Goal: Task Accomplishment & Management: Use online tool/utility

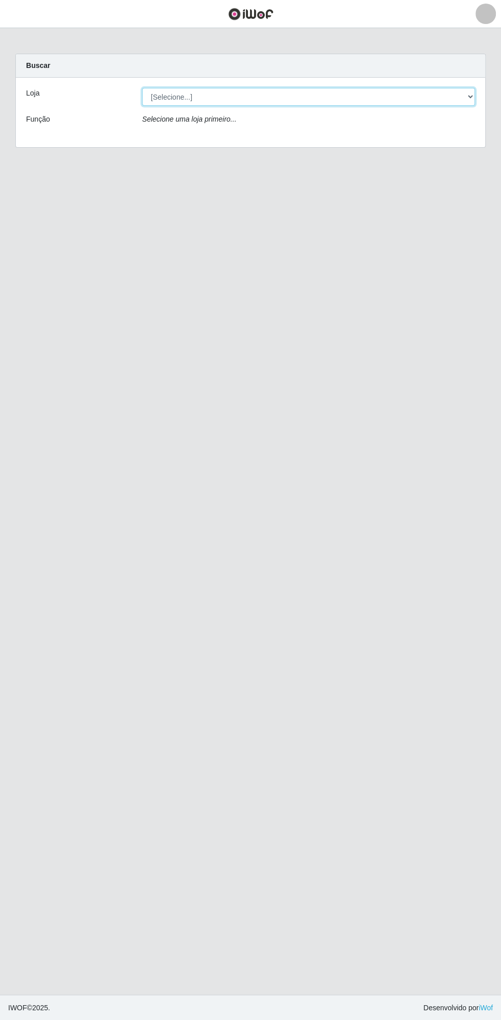
click at [230, 96] on select "[Selecione...] Extrabom - Loja 13 [GEOGRAPHIC_DATA]" at bounding box center [308, 97] width 333 height 18
select select "436"
click at [142, 88] on select "[Selecione...] Extrabom - Loja 13 [GEOGRAPHIC_DATA]" at bounding box center [308, 97] width 333 height 18
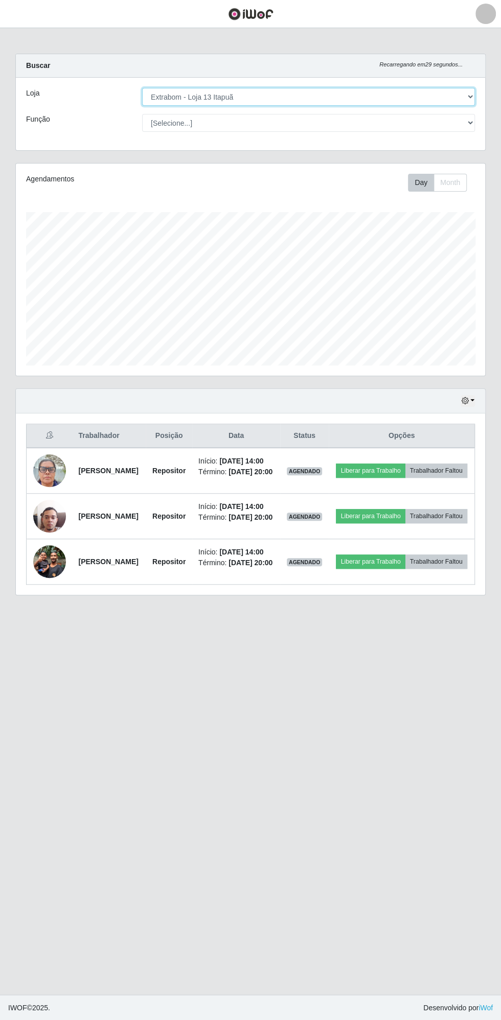
scroll to position [212, 469]
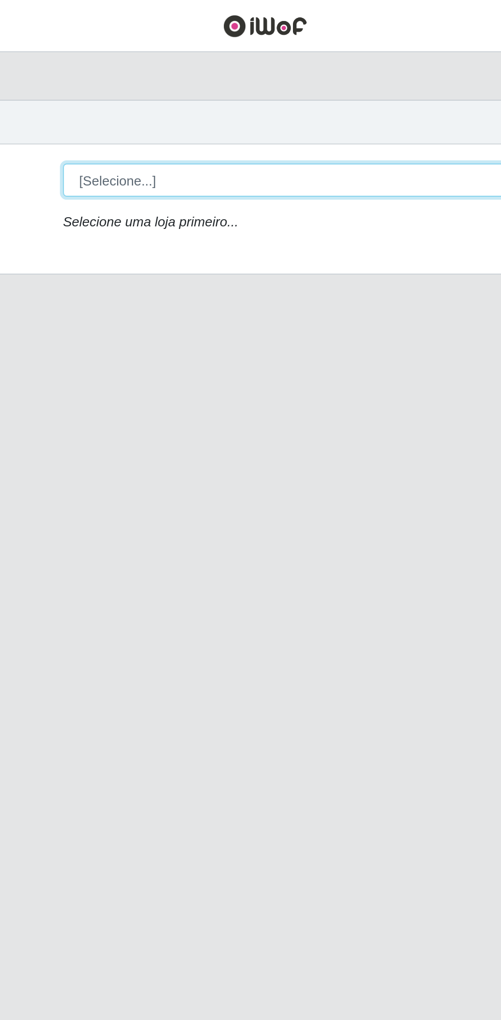
click at [186, 102] on select "[Selecione...] Extrabom - Loja 13 [GEOGRAPHIC_DATA]" at bounding box center [308, 97] width 333 height 18
select select "436"
click at [142, 88] on select "[Selecione...] Extrabom - Loja 13 [GEOGRAPHIC_DATA]" at bounding box center [308, 97] width 333 height 18
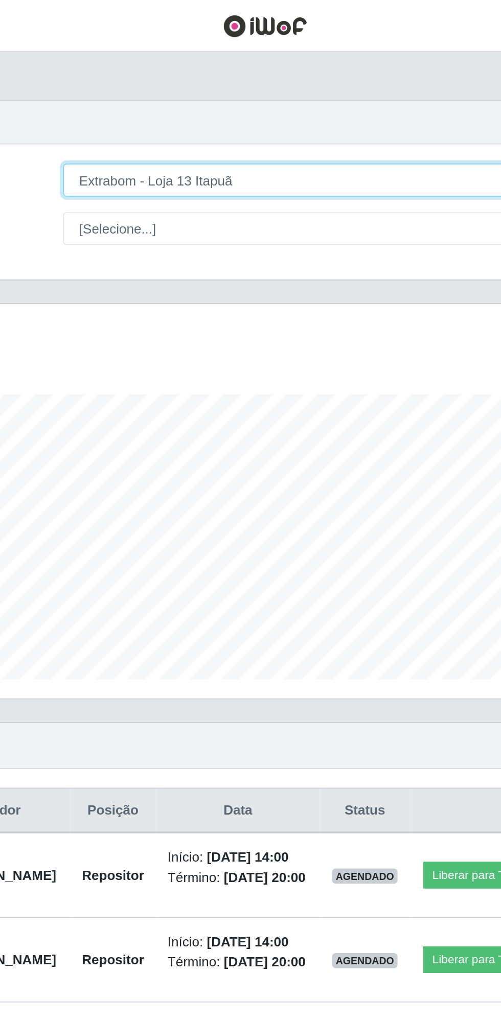
scroll to position [212, 469]
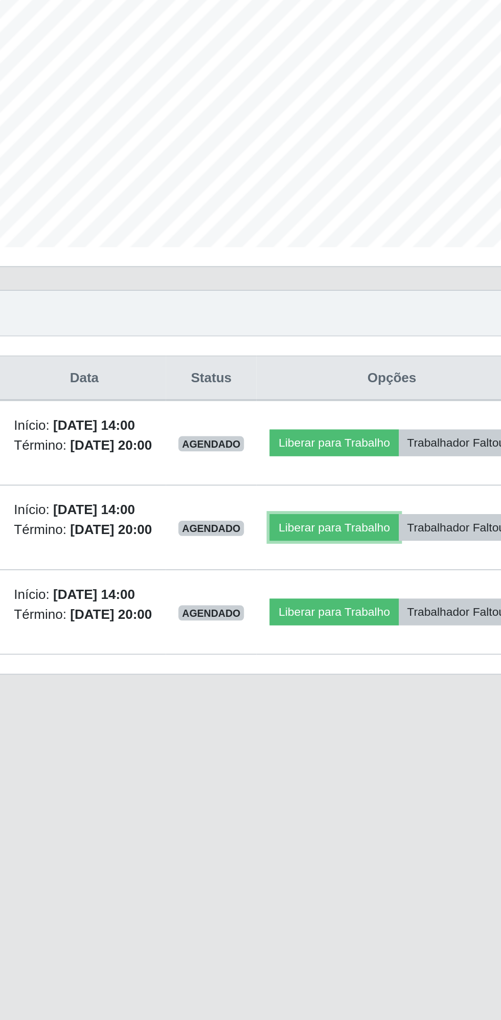
click at [405, 523] on button "Liberar para Trabalho" at bounding box center [370, 516] width 69 height 14
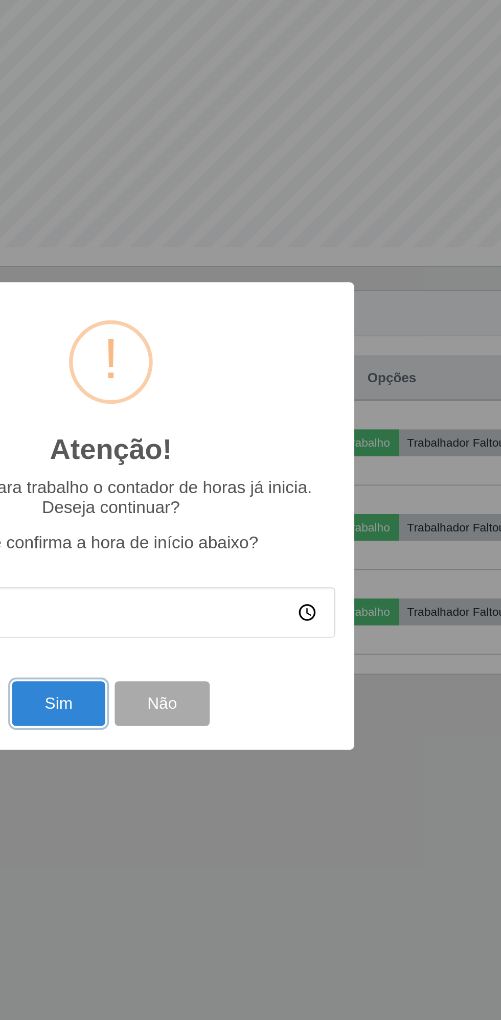
click at [218, 611] on button "Sim" at bounding box center [222, 611] width 50 height 24
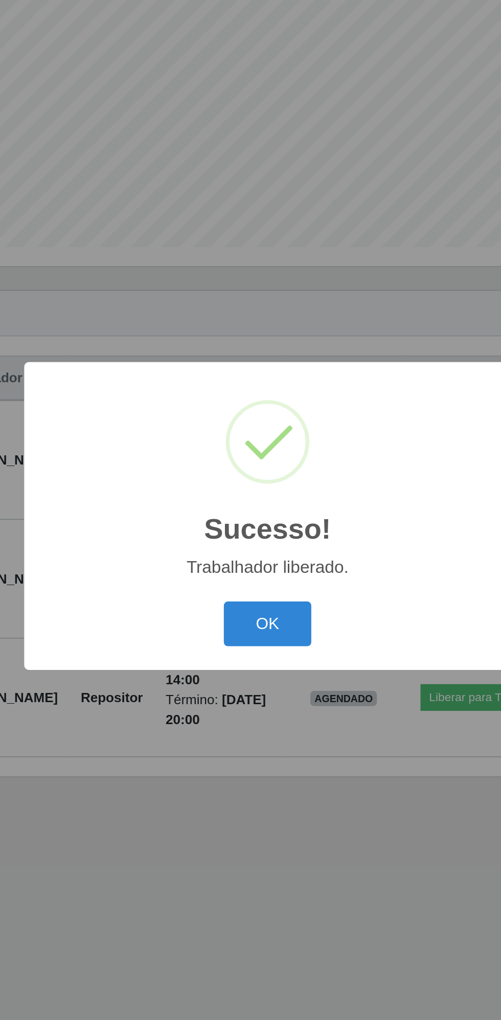
click at [255, 566] on button "OK" at bounding box center [251, 568] width 48 height 24
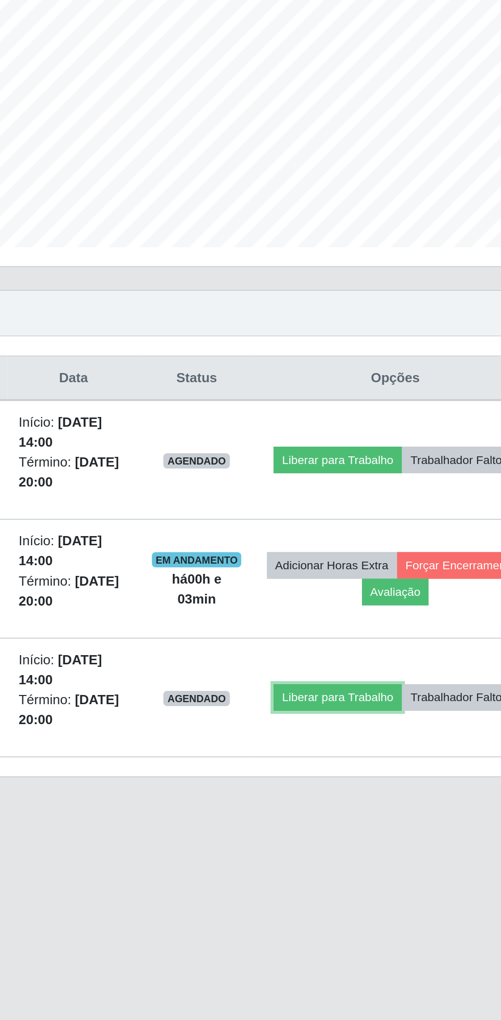
click at [401, 600] on button "Liberar para Trabalho" at bounding box center [367, 607] width 69 height 14
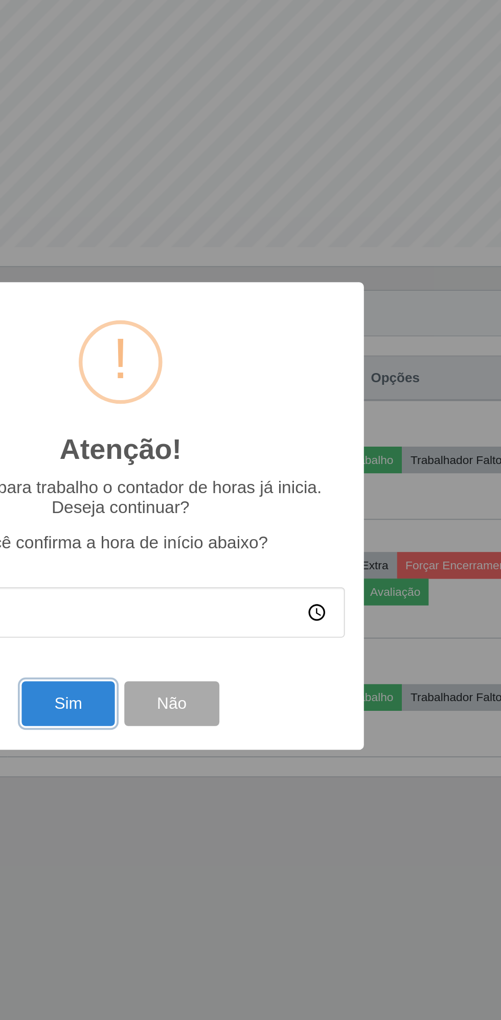
click at [229, 607] on button "Sim" at bounding box center [222, 611] width 50 height 24
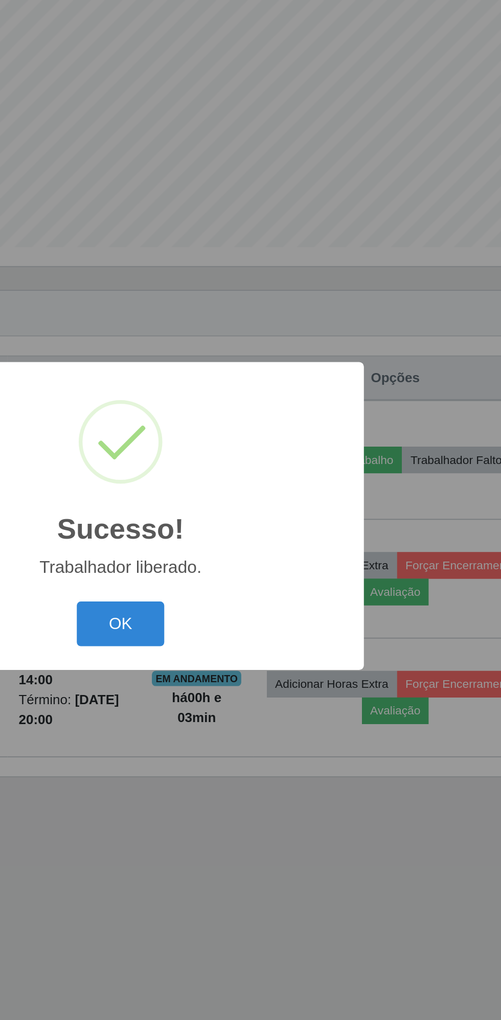
click at [252, 561] on button "OK" at bounding box center [251, 568] width 48 height 24
